Goal: Check status: Check status

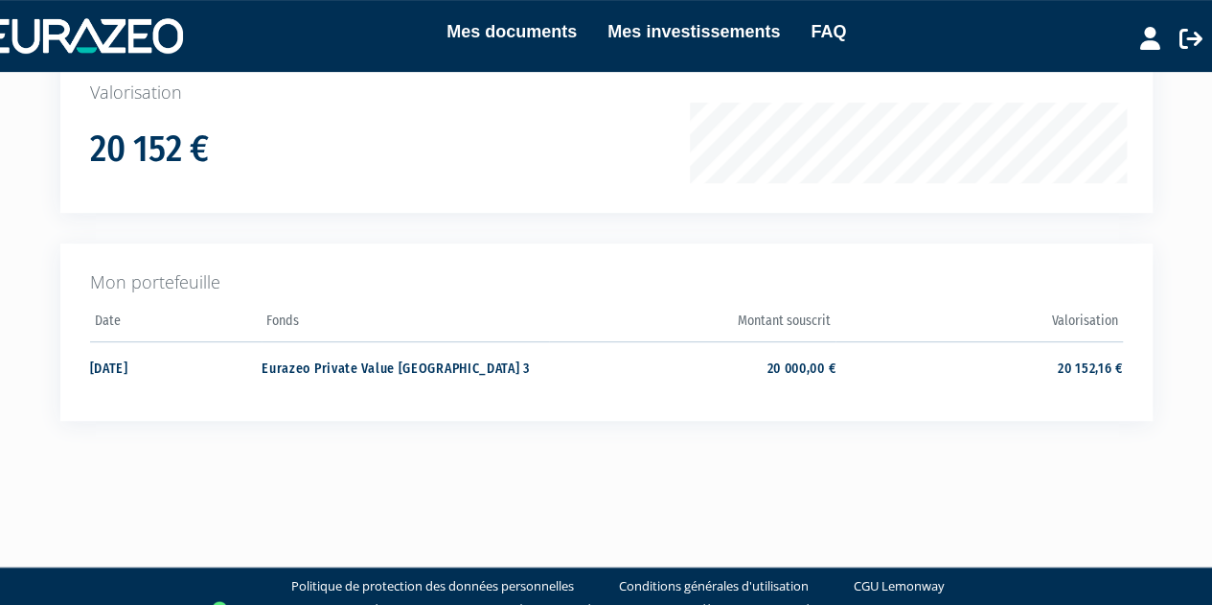
scroll to position [325, 0]
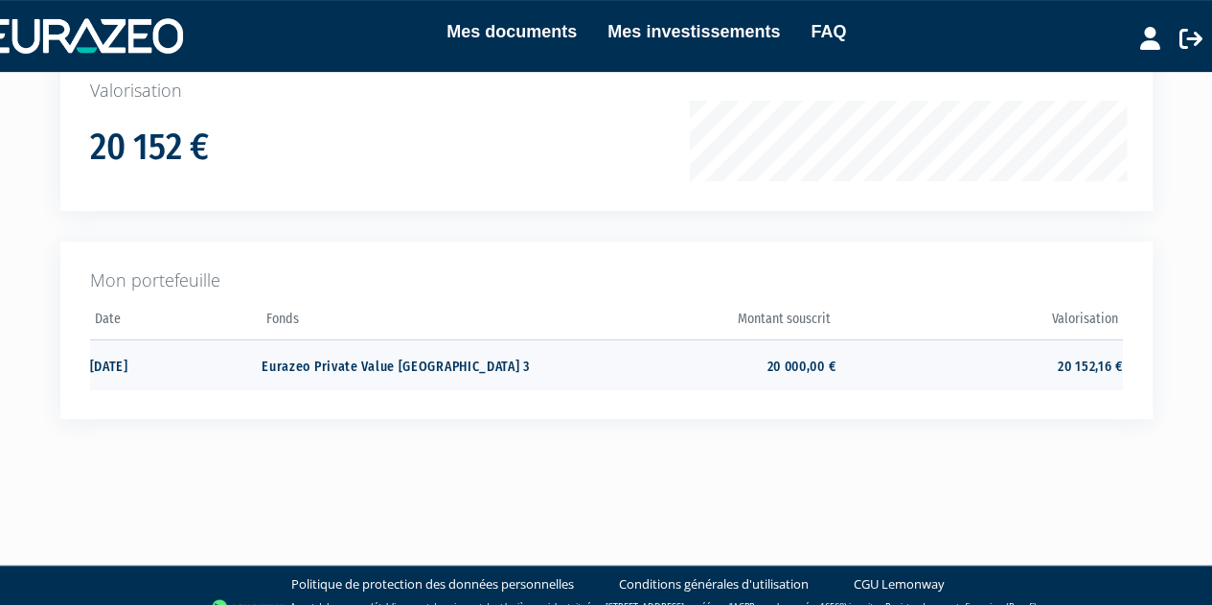
click at [333, 361] on td "Eurazeo Private Value [GEOGRAPHIC_DATA] 3" at bounding box center [405, 364] width 286 height 51
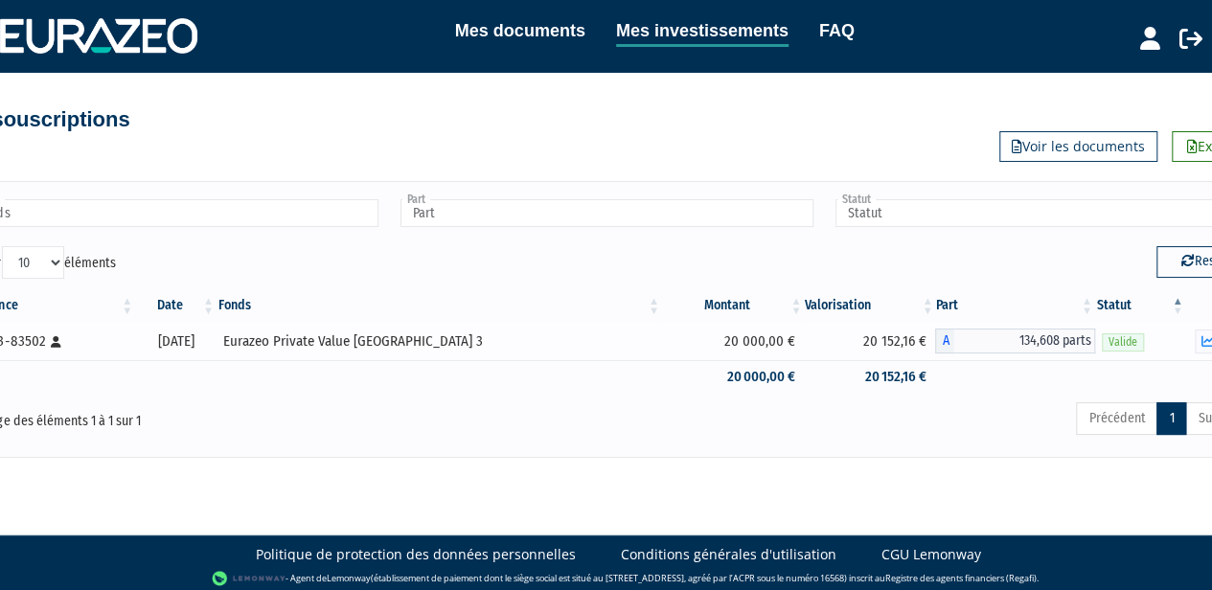
scroll to position [2, 56]
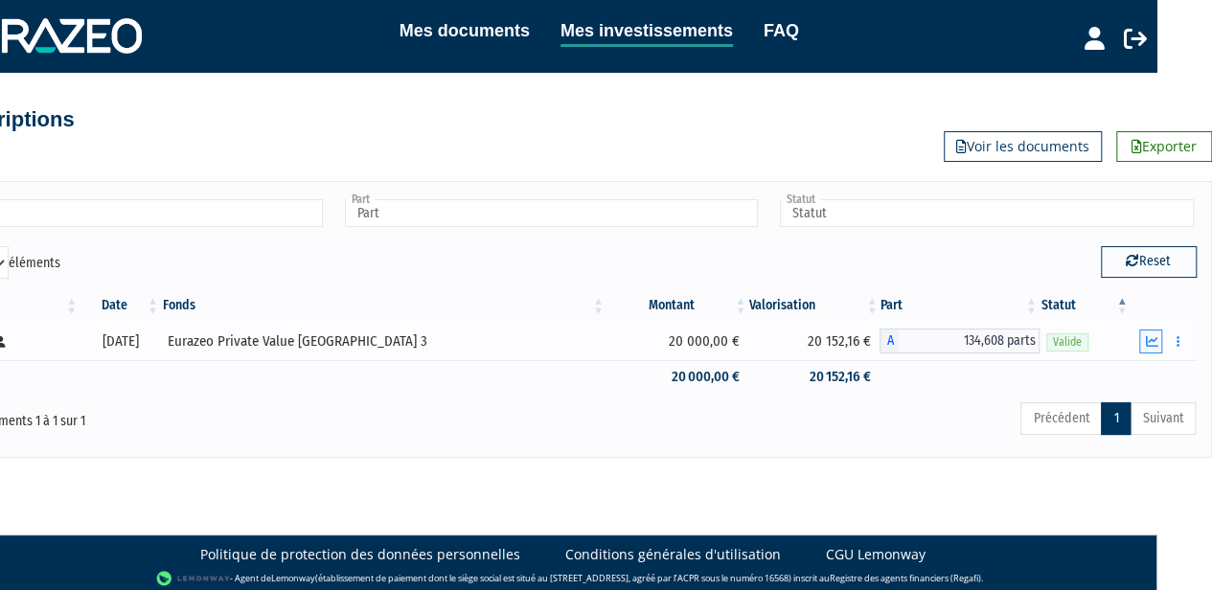
click at [1156, 340] on icon "button" at bounding box center [1151, 341] width 12 height 12
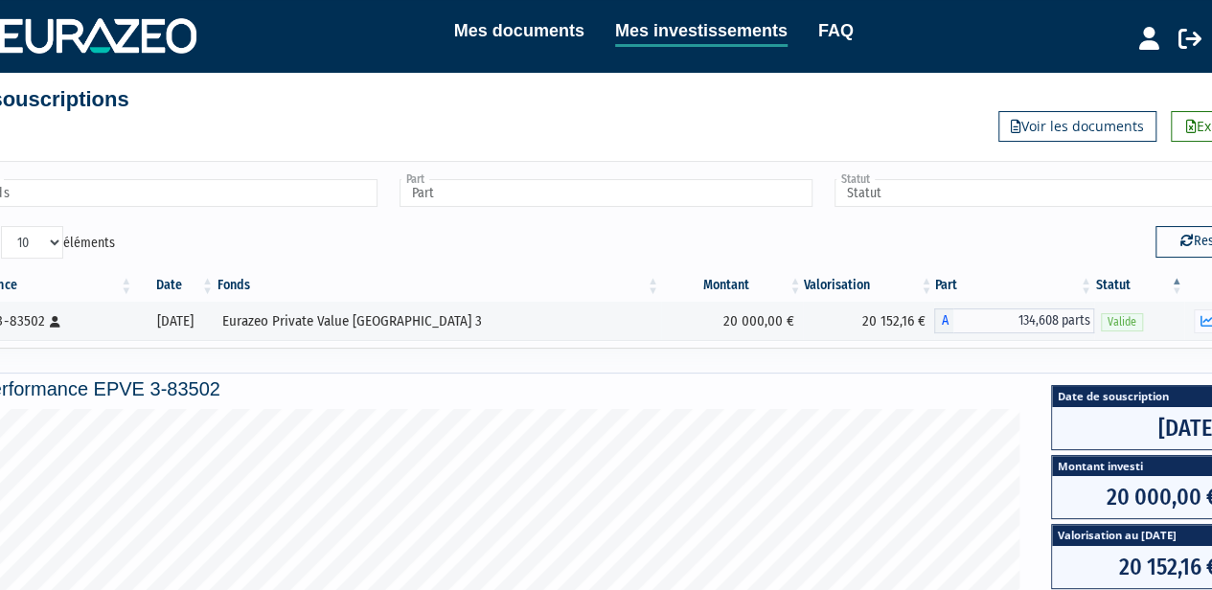
scroll to position [22, 0]
click at [171, 390] on h4 "Performance EPVE 3-83502" at bounding box center [606, 388] width 1253 height 21
click at [351, 311] on div "Eurazeo Private Value [GEOGRAPHIC_DATA] 3" at bounding box center [439, 321] width 432 height 20
click at [360, 318] on div "Eurazeo Private Value [GEOGRAPHIC_DATA] 3" at bounding box center [439, 321] width 432 height 20
click at [1207, 317] on icon "button" at bounding box center [1207, 321] width 12 height 12
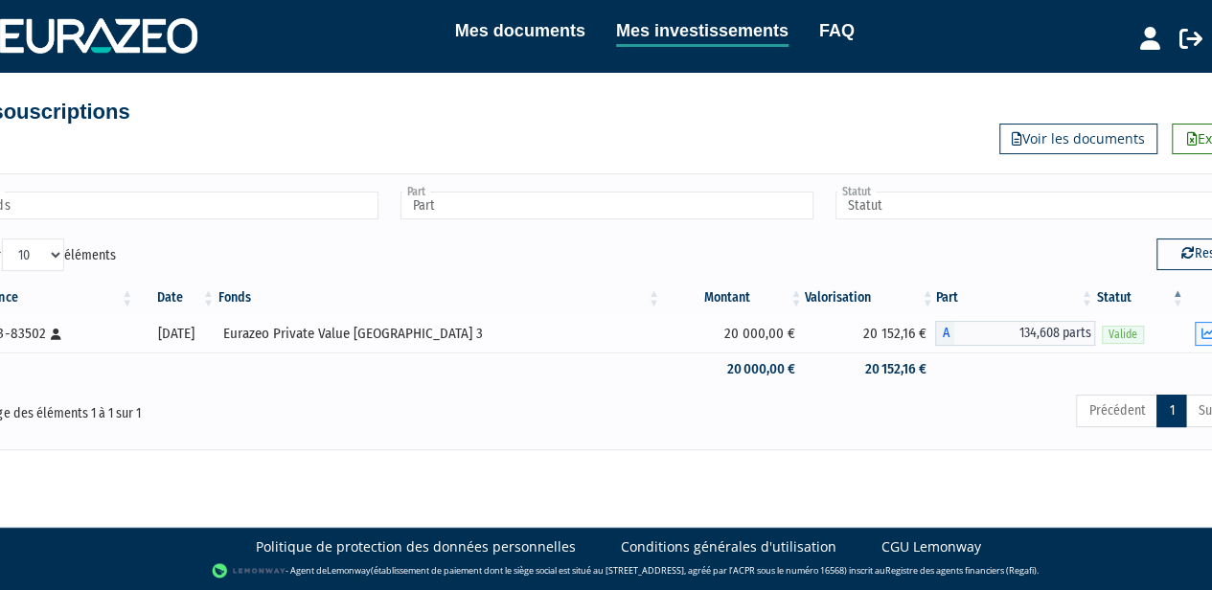
scroll to position [6, 0]
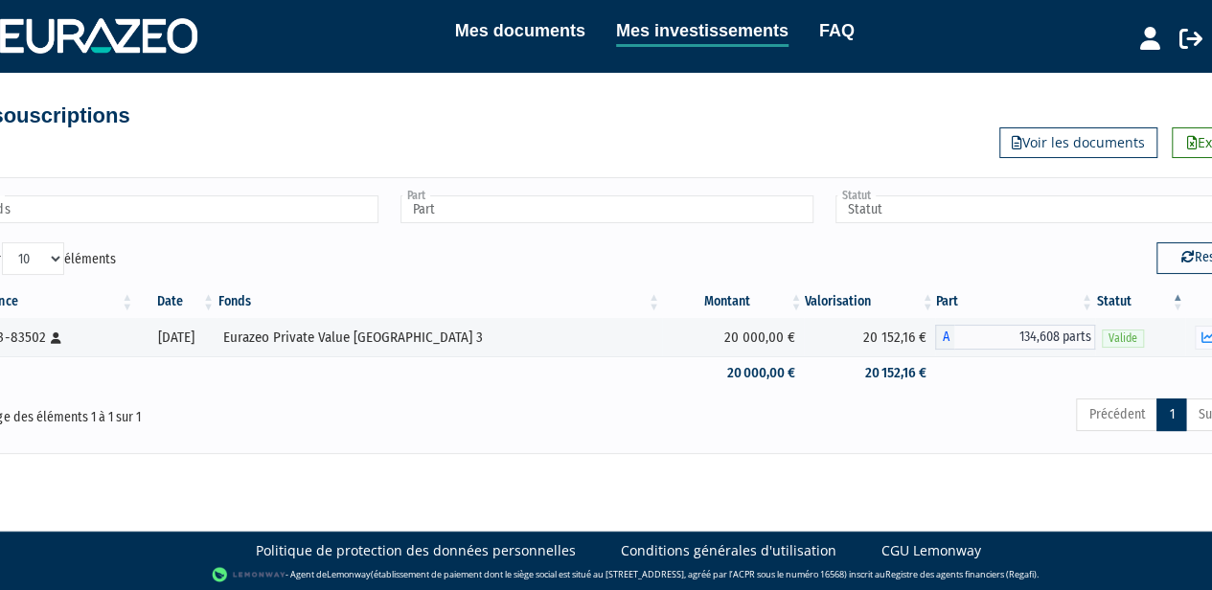
click at [467, 434] on div "Affichage des éléments 1 à 1 sur 1 Précédent 1 Suivant" at bounding box center [606, 418] width 1320 height 42
click at [435, 349] on td "Eurazeo Private Value [GEOGRAPHIC_DATA] 3" at bounding box center [440, 337] width 446 height 38
click at [432, 338] on div "Eurazeo Private Value [GEOGRAPHIC_DATA] 3" at bounding box center [439, 338] width 432 height 20
click at [534, 30] on link "Mes documents" at bounding box center [520, 30] width 130 height 27
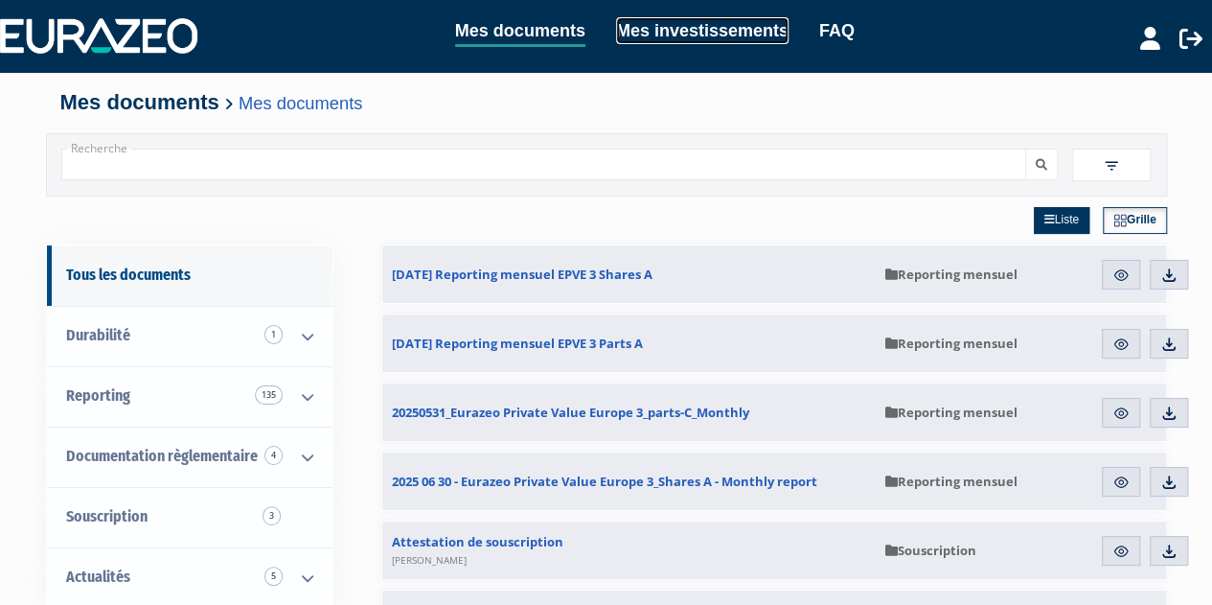
click at [688, 24] on link "Mes investissements" at bounding box center [702, 30] width 172 height 27
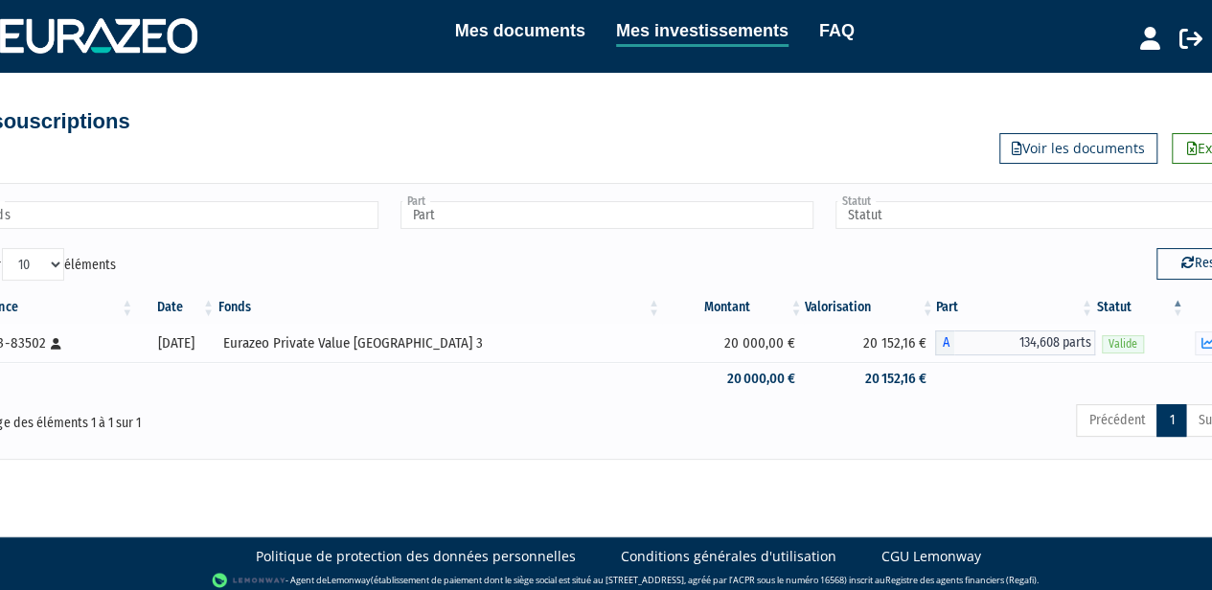
click at [54, 348] on icon at bounding box center [56, 343] width 11 height 11
drag, startPoint x: 11, startPoint y: 342, endPoint x: 58, endPoint y: 340, distance: 47.9
click at [58, 340] on div "EPVE 3-83502 [Français] Personne physique" at bounding box center [48, 343] width 164 height 20
click at [58, 340] on icon at bounding box center [56, 343] width 11 height 11
click at [51, 344] on icon at bounding box center [56, 343] width 11 height 11
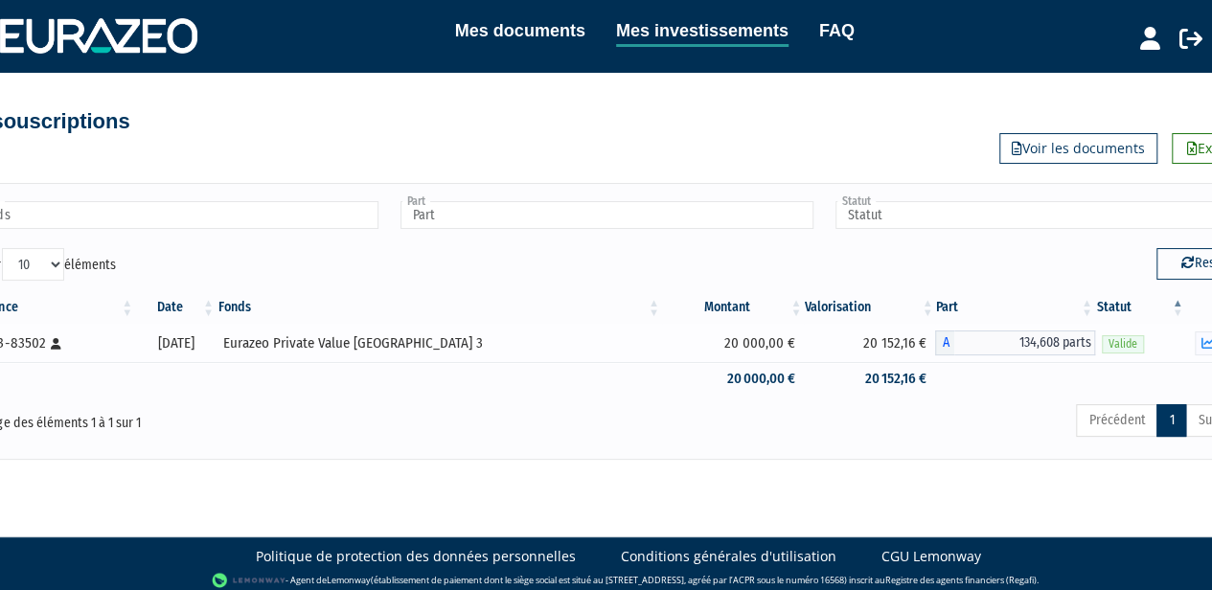
click at [51, 344] on icon at bounding box center [56, 343] width 11 height 11
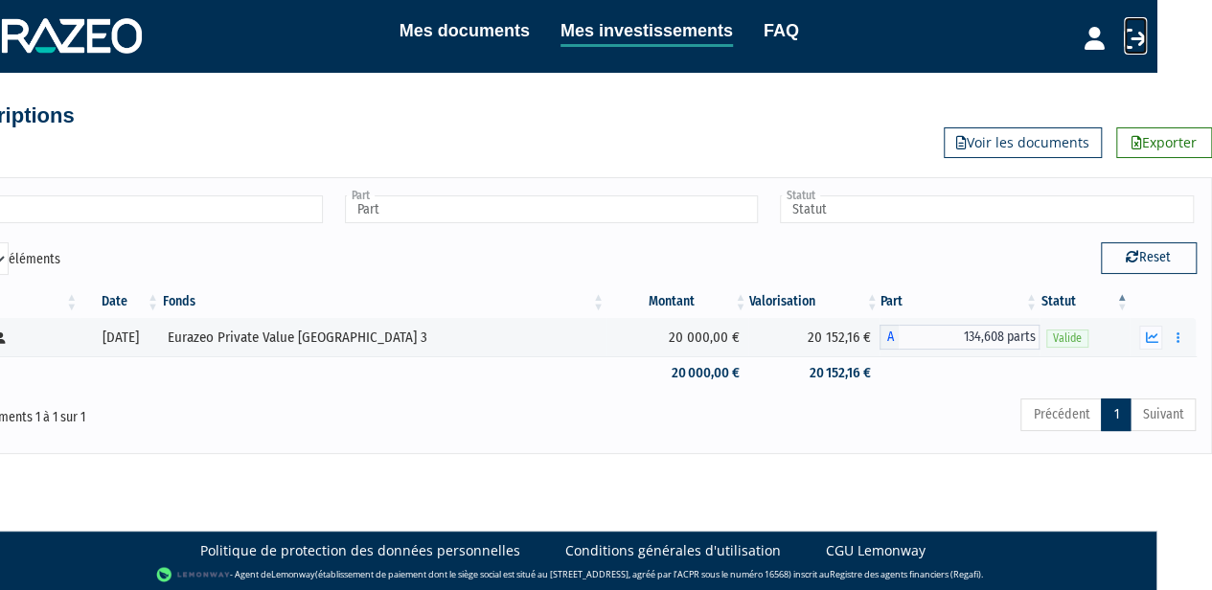
click at [1136, 41] on icon at bounding box center [1135, 38] width 23 height 23
